Goal: Find specific page/section: Find specific page/section

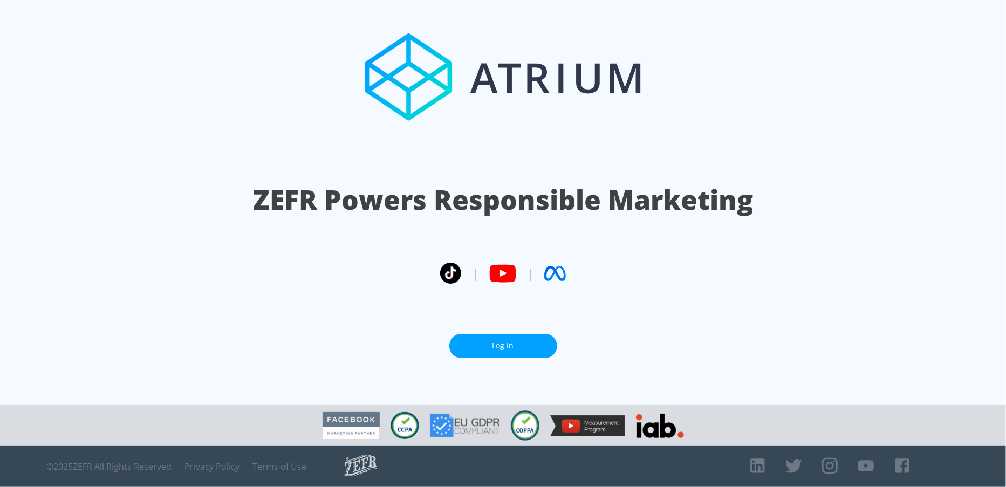
click at [520, 334] on link "Log In" at bounding box center [503, 346] width 108 height 24
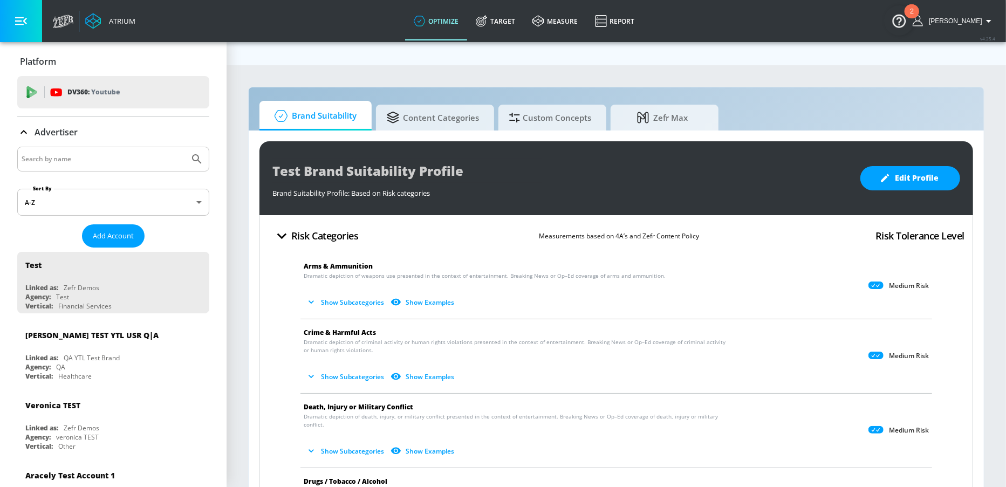
click at [59, 157] on input "Search by name" at bounding box center [103, 159] width 163 height 14
type input "a"
click at [185, 147] on button "Submit Search" at bounding box center [197, 159] width 24 height 24
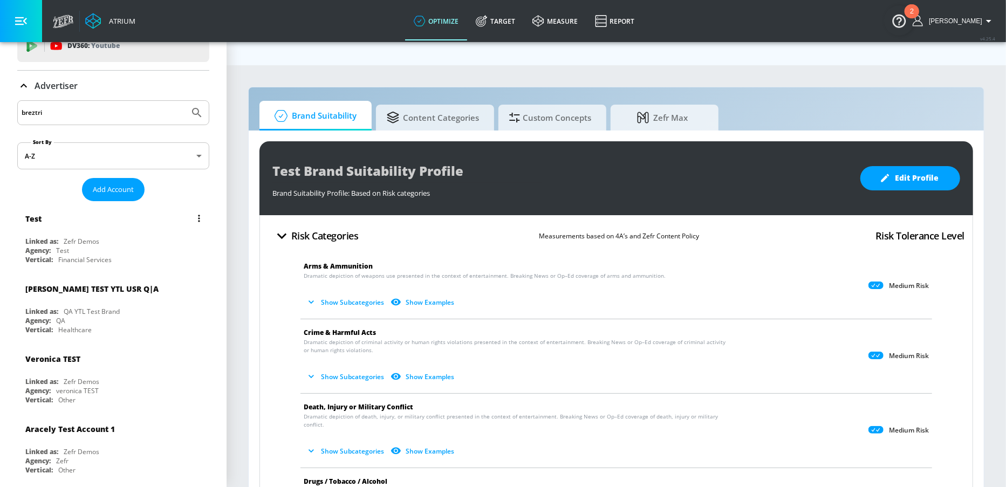
scroll to position [6, 0]
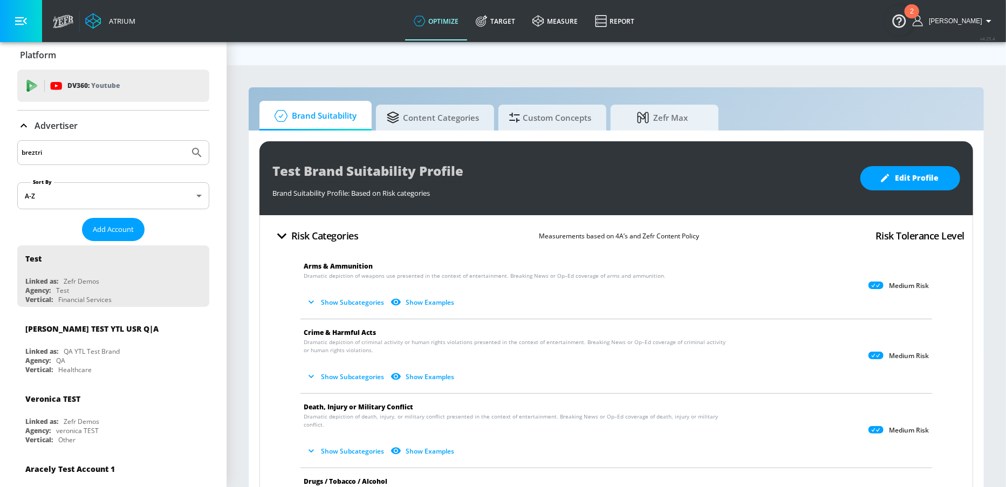
click at [85, 148] on input "breztri" at bounding box center [103, 153] width 163 height 14
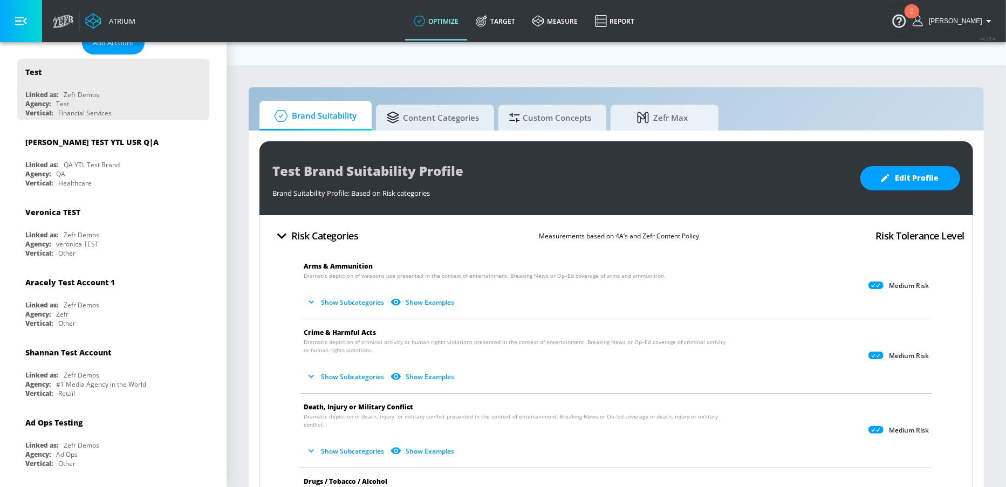
scroll to position [0, 0]
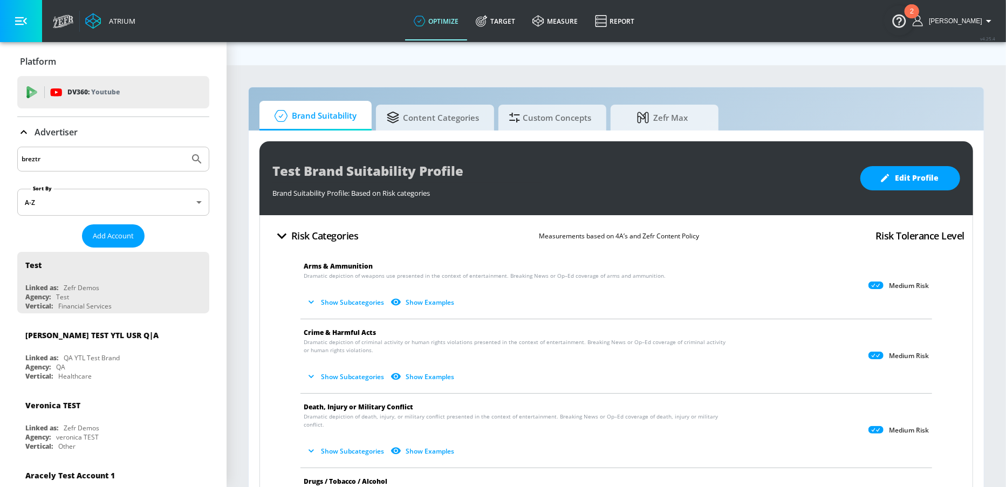
type input "breztri"
click at [185, 147] on button "Submit Search" at bounding box center [197, 159] width 24 height 24
click at [556, 29] on link "measure" at bounding box center [555, 21] width 63 height 39
